Goal: Information Seeking & Learning: Learn about a topic

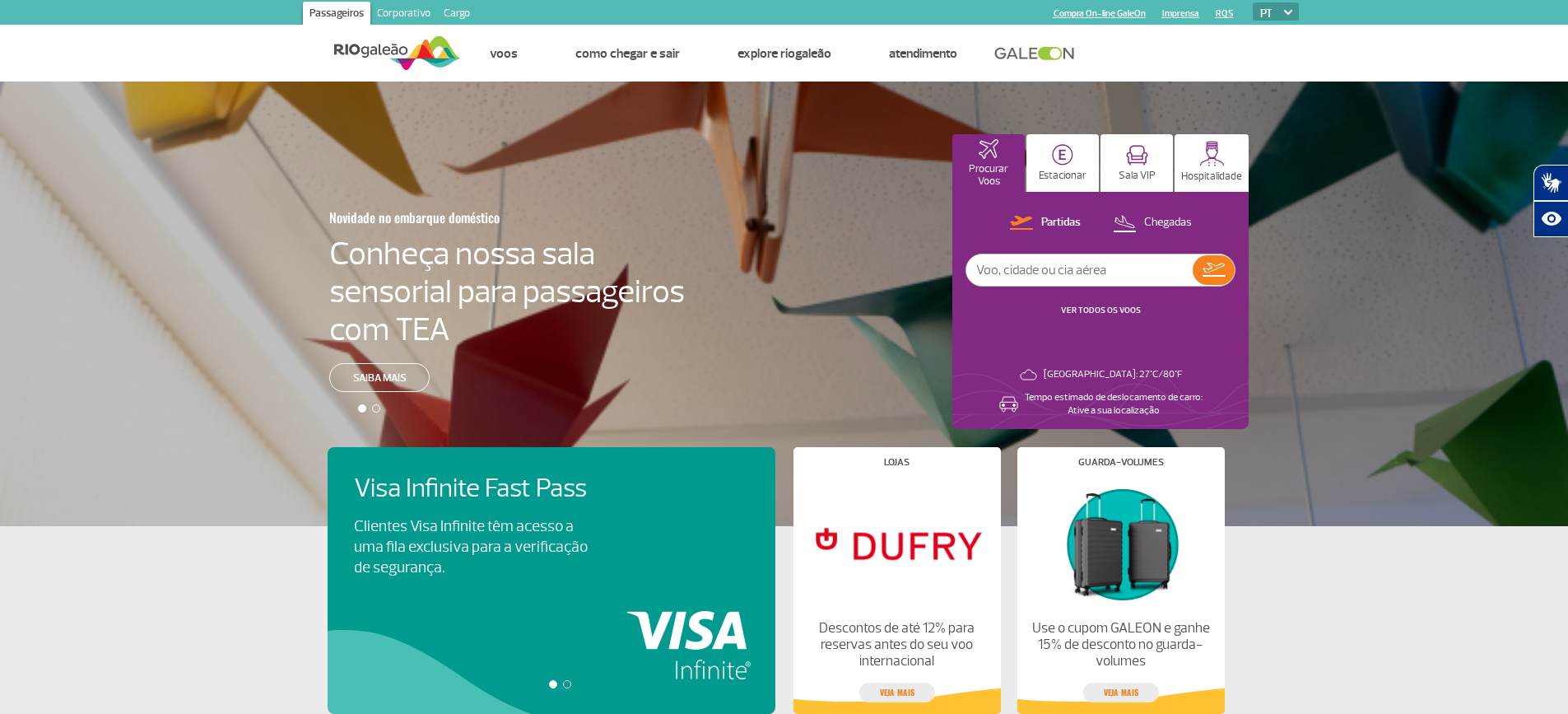
click at [457, 15] on link "Cargo" at bounding box center [457, 15] width 39 height 26
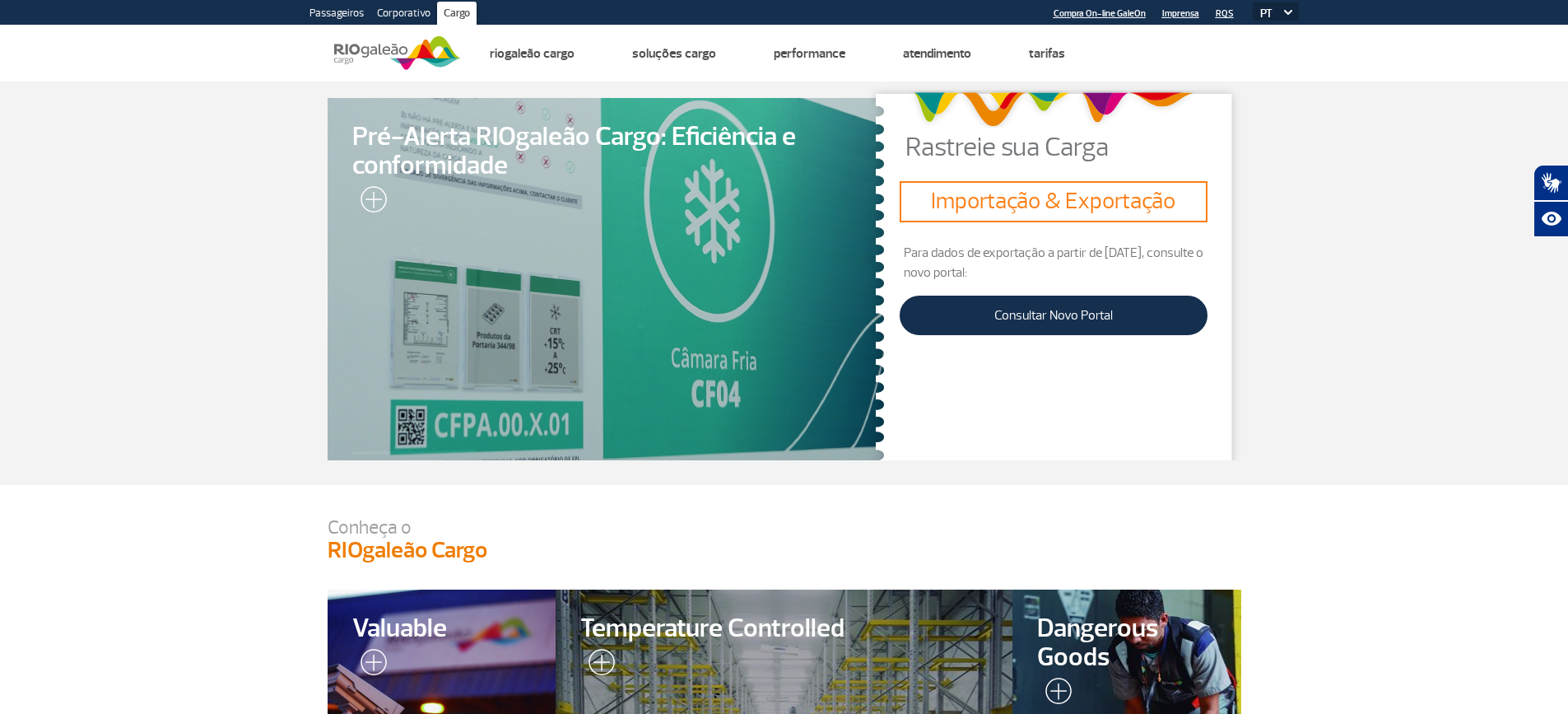
click at [357, 8] on link "Passageiros" at bounding box center [336, 15] width 68 height 26
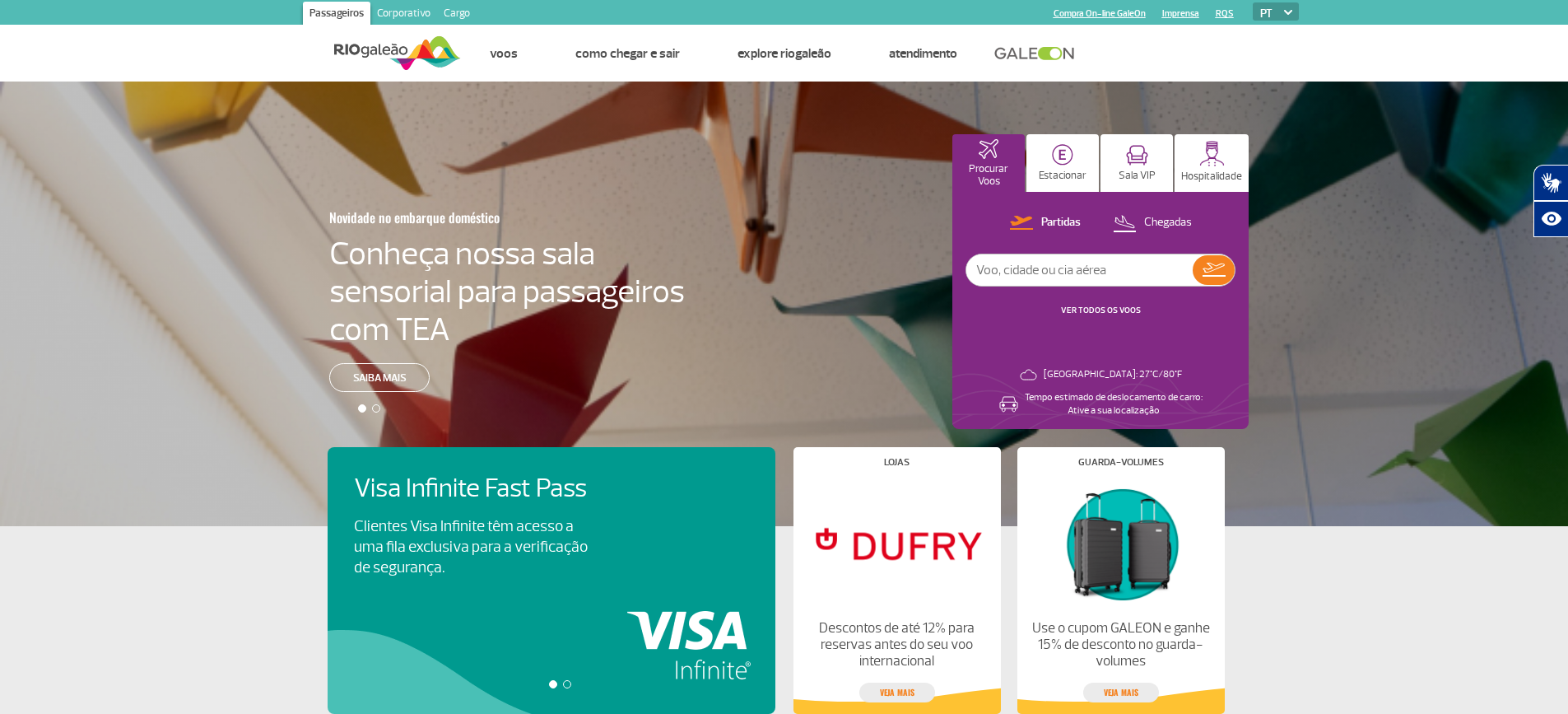
click at [405, 14] on link "Corporativo" at bounding box center [404, 15] width 67 height 26
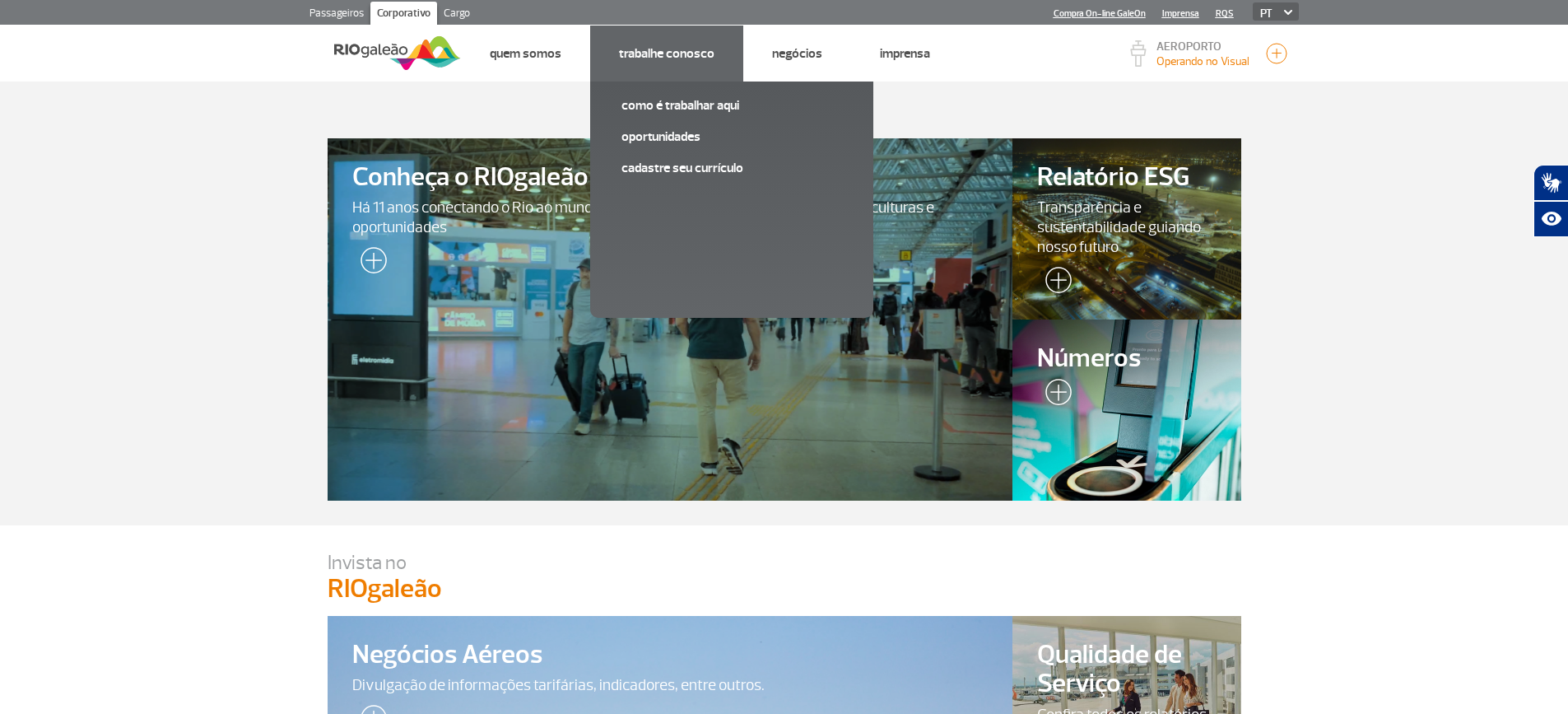
click at [677, 68] on li "Trabalhe Conosco Como é trabalhar aqui Oportunidades Cadastre seu currículo" at bounding box center [667, 53] width 153 height 56
click at [670, 131] on link "Oportunidades" at bounding box center [732, 136] width 221 height 18
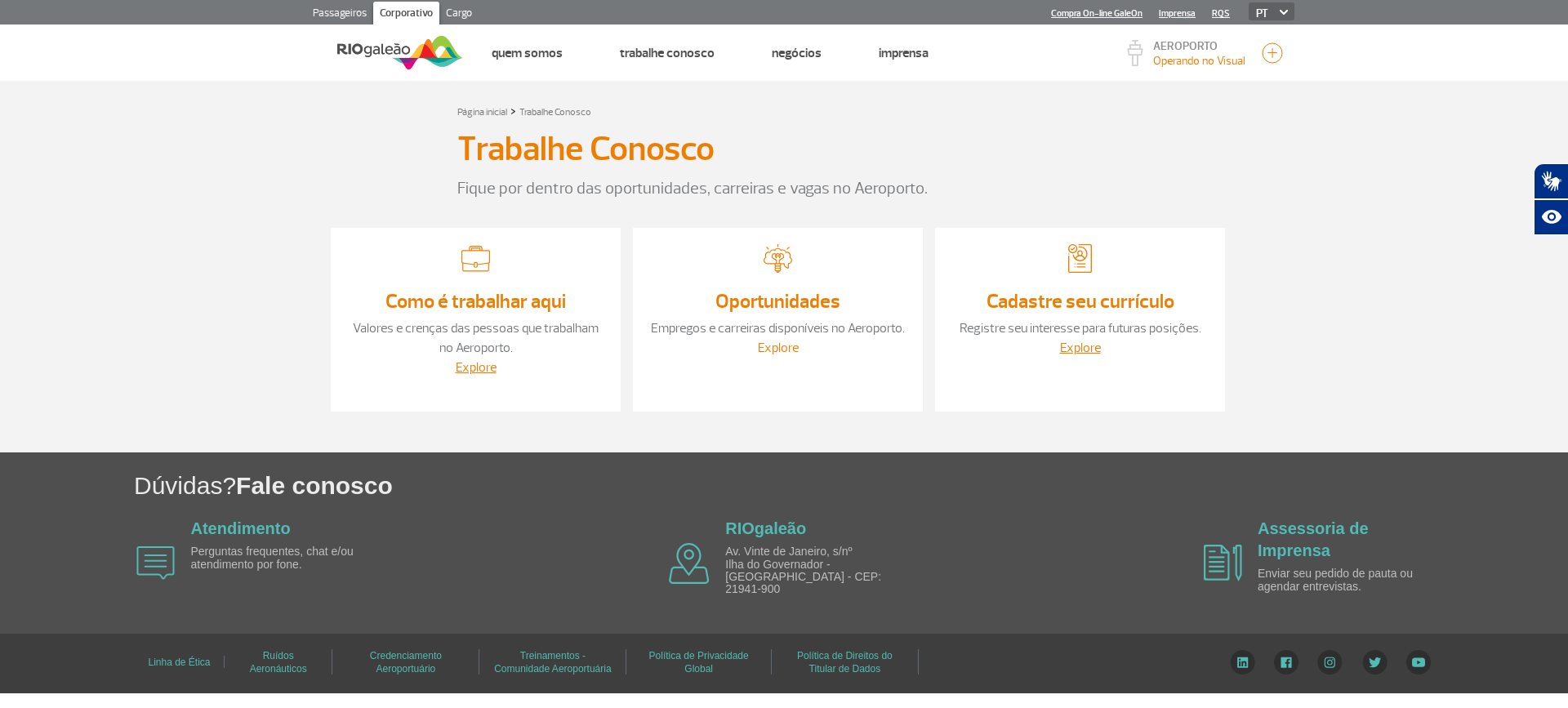
click at [775, 344] on link "Explore" at bounding box center [778, 347] width 41 height 17
click at [480, 299] on link "Como é trabalhar aqui" at bounding box center [476, 301] width 181 height 24
